Goal: Information Seeking & Learning: Learn about a topic

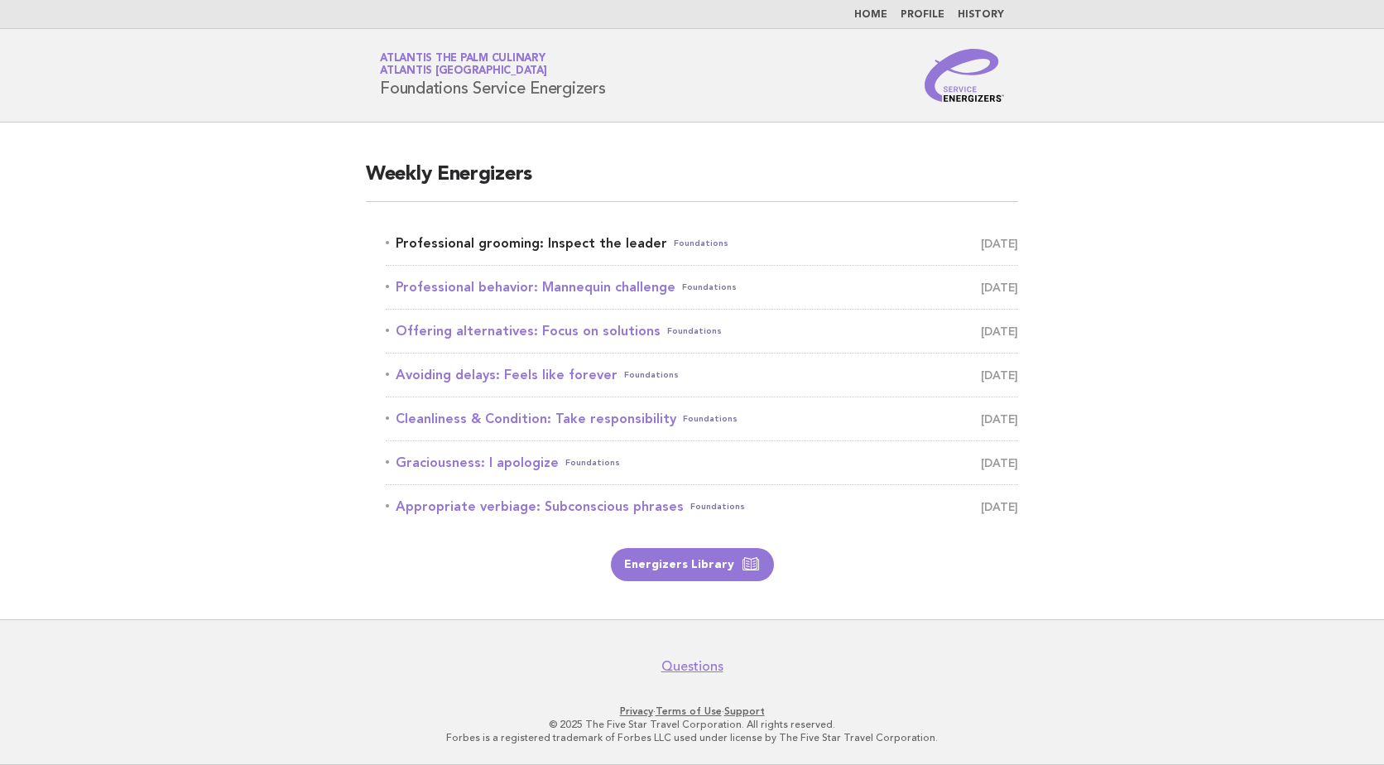
click at [575, 248] on link "Professional grooming: Inspect the leader Foundations September 4" at bounding box center [702, 243] width 633 height 23
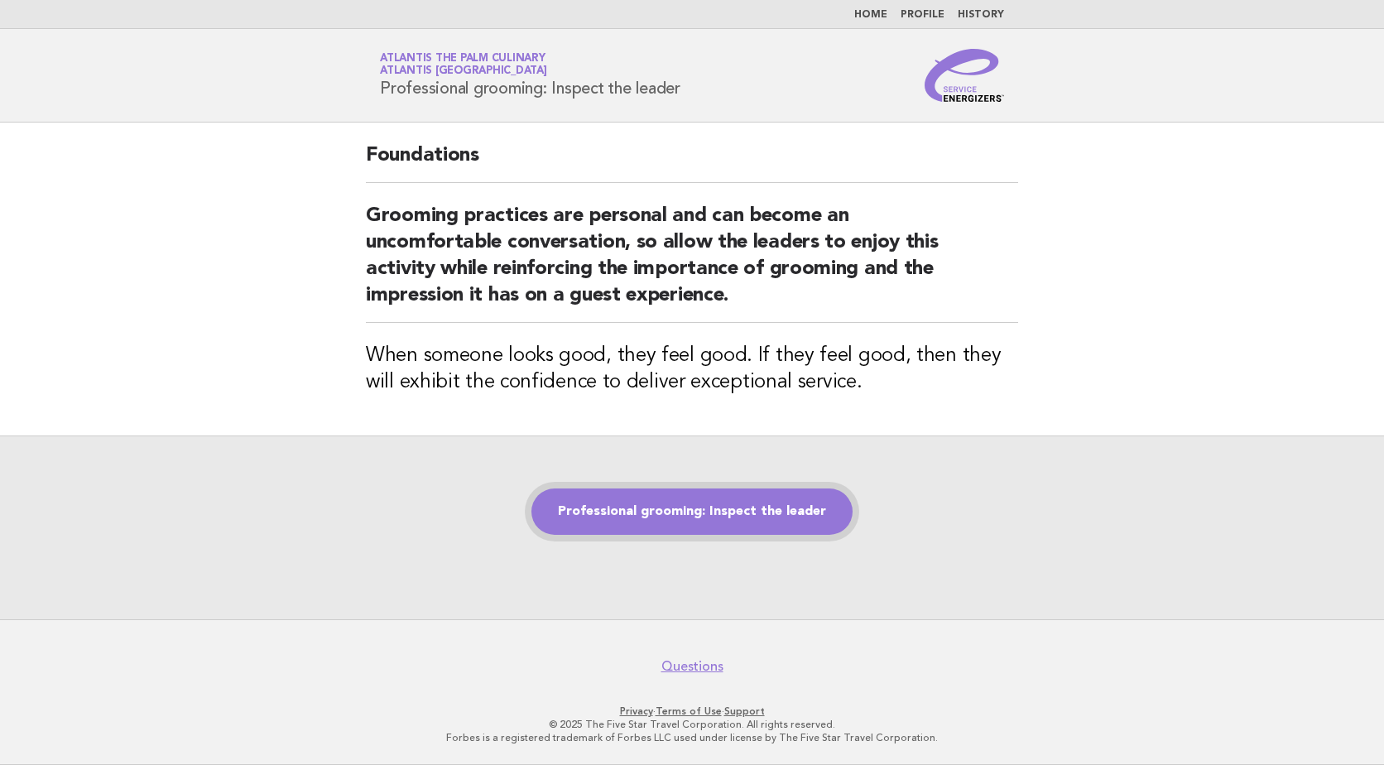
click at [640, 521] on link "Professional grooming: Inspect the leader" at bounding box center [692, 512] width 321 height 46
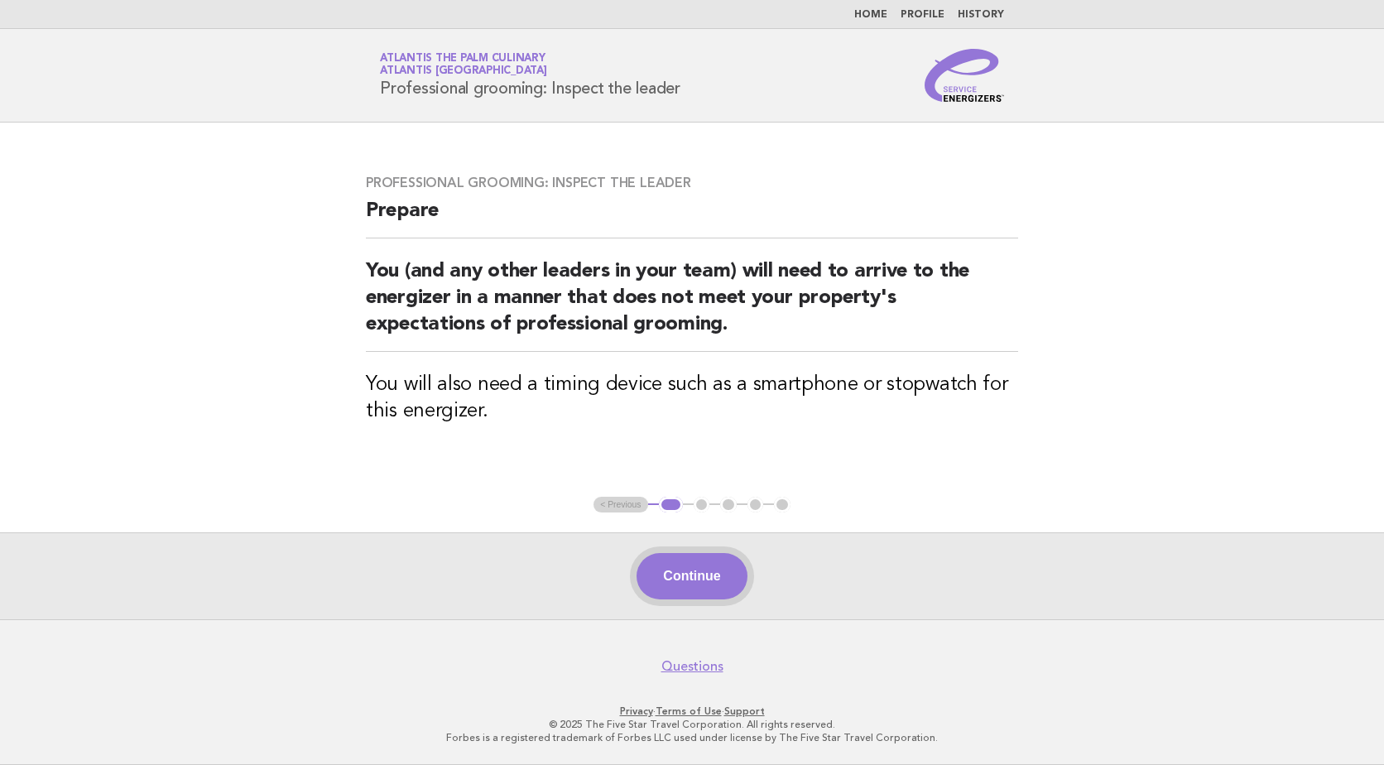
click at [689, 583] on button "Continue" at bounding box center [692, 576] width 110 height 46
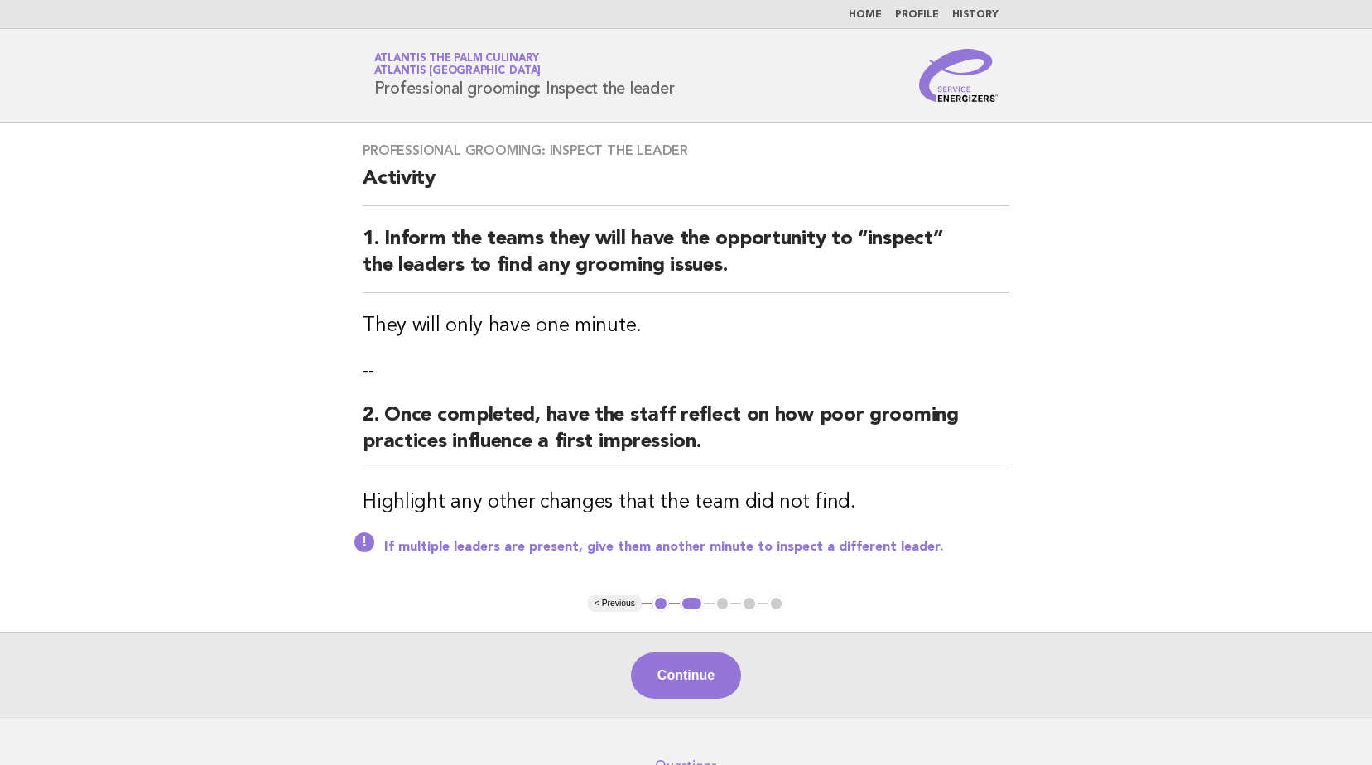
click at [689, 583] on div "Professional grooming: Inspect the leader Activity 1. Inform the teams they wil…" at bounding box center [686, 359] width 686 height 473
click at [661, 672] on button "Continue" at bounding box center [686, 675] width 110 height 46
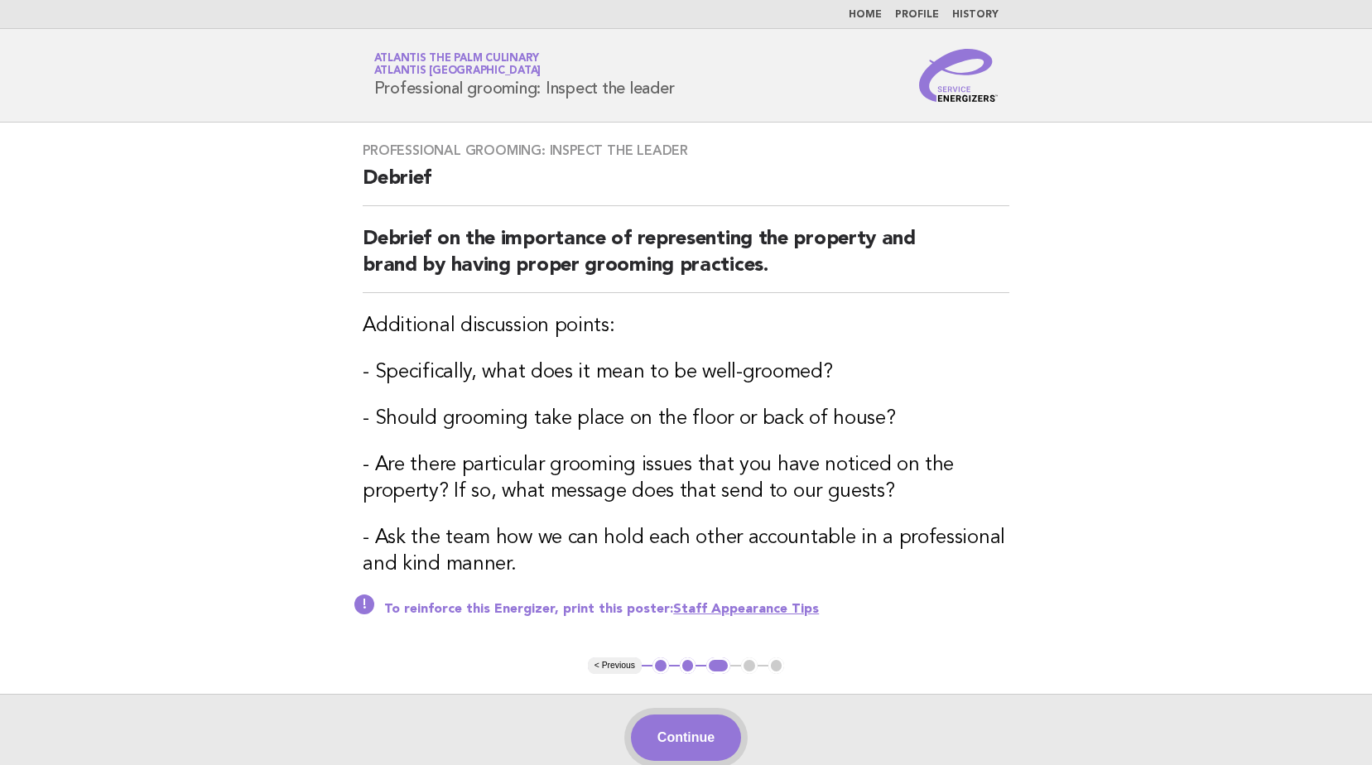
click at [691, 744] on button "Continue" at bounding box center [686, 738] width 110 height 46
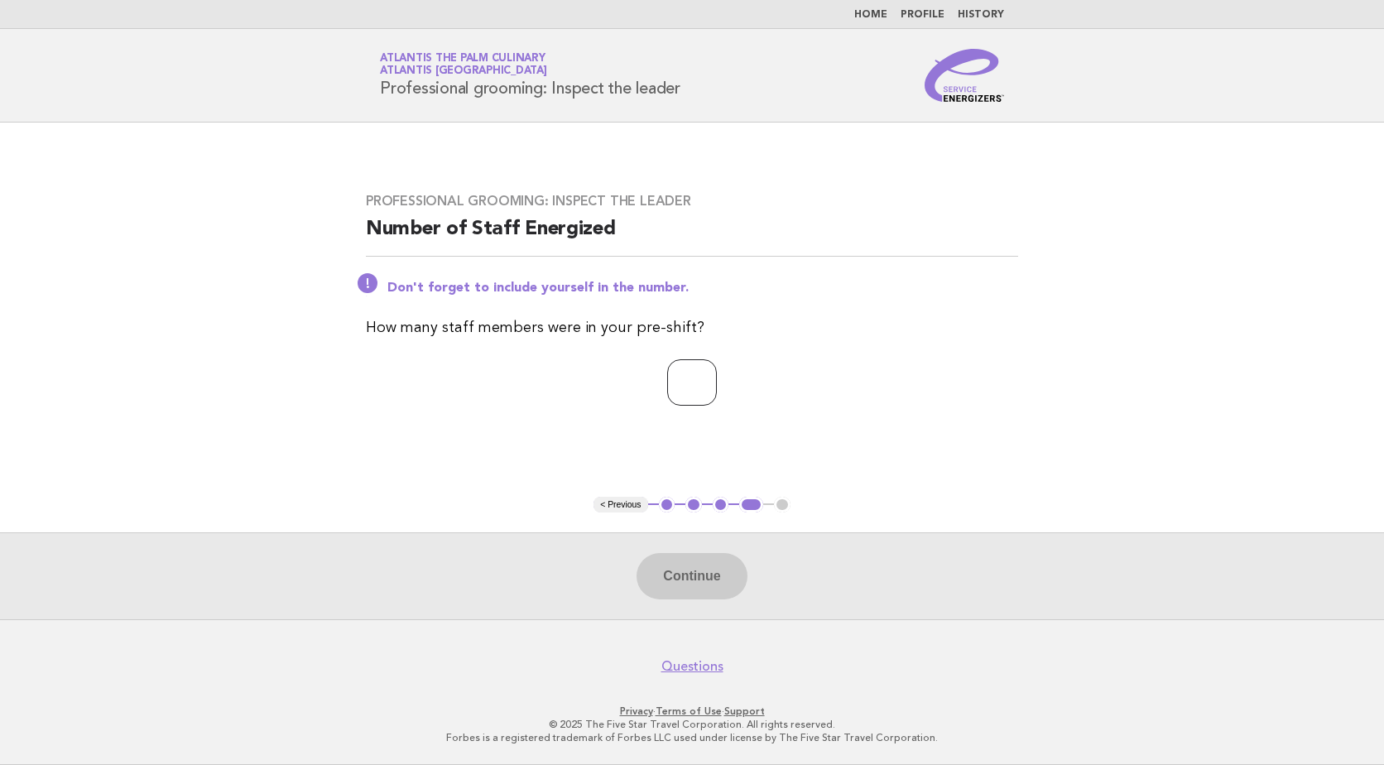
click at [667, 390] on input "number" at bounding box center [692, 382] width 50 height 46
type input "**"
click at [701, 581] on button "Continue" at bounding box center [692, 576] width 110 height 46
